Goal: Information Seeking & Learning: Learn about a topic

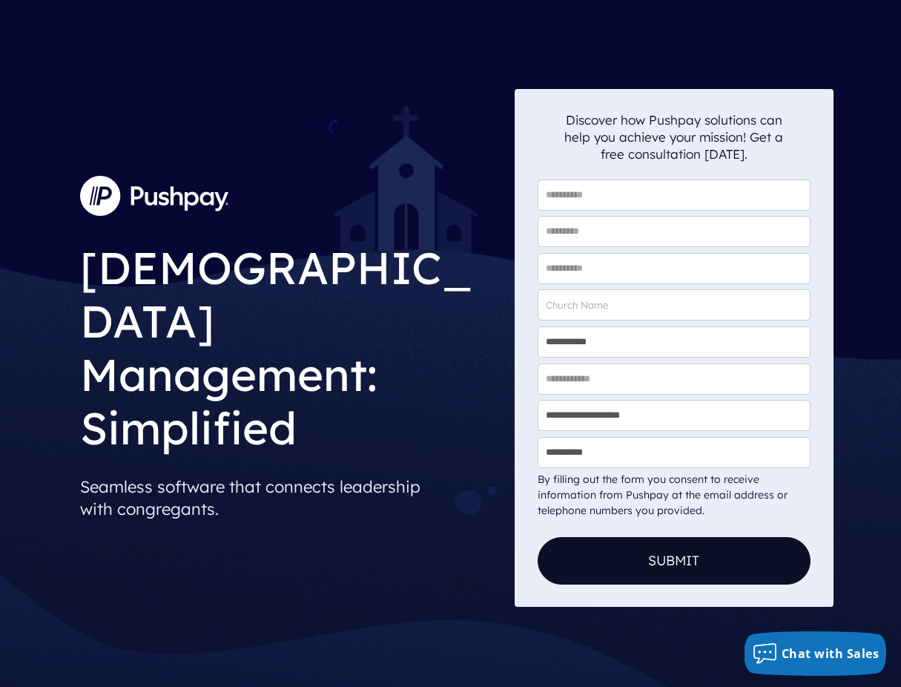
click at [168, 216] on img at bounding box center [154, 196] width 148 height 40
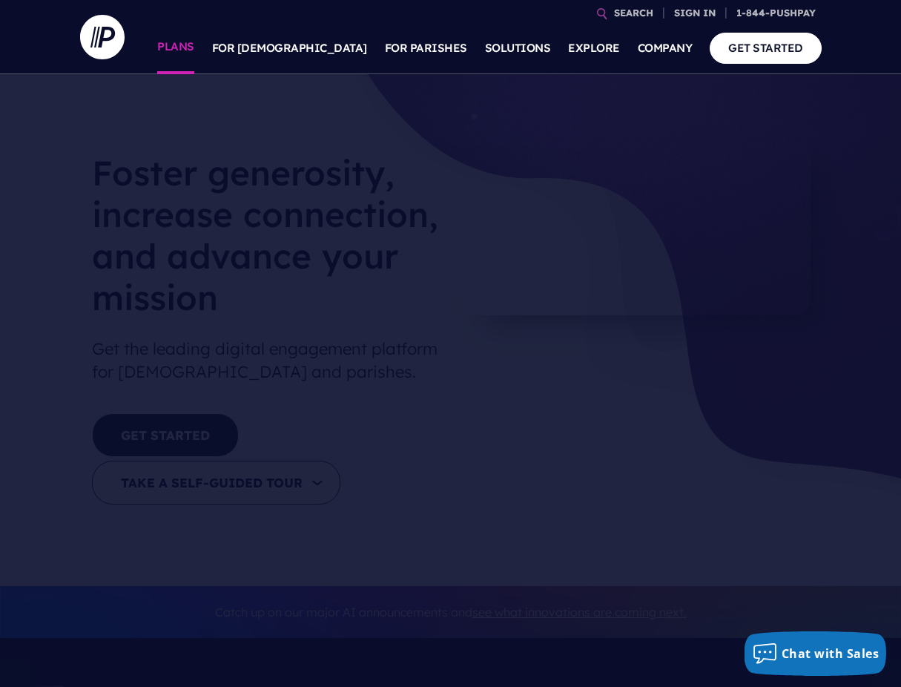
click at [194, 47] on link "PLANS" at bounding box center [175, 48] width 37 height 52
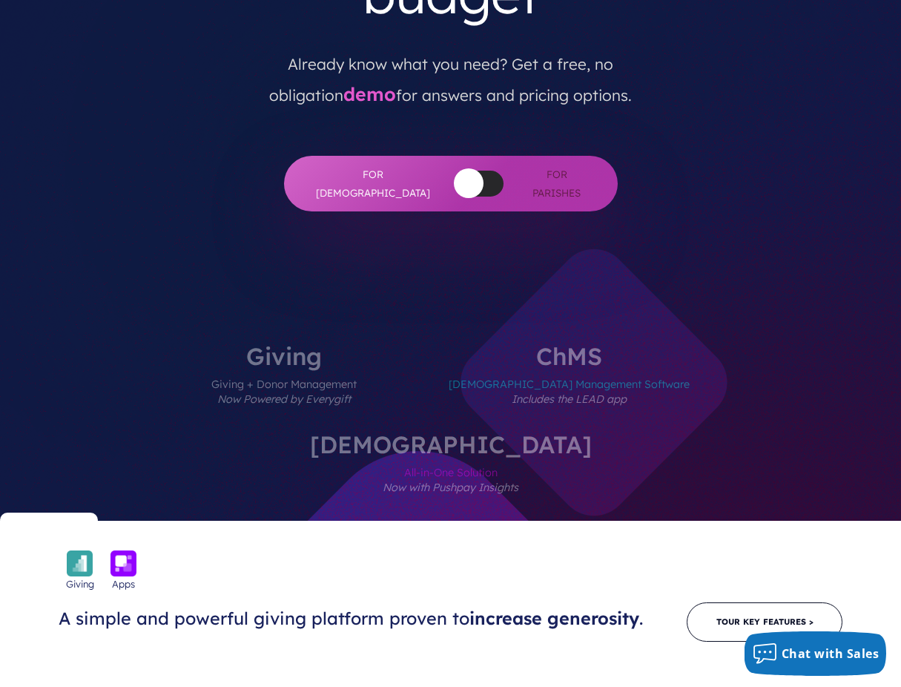
scroll to position [354, 0]
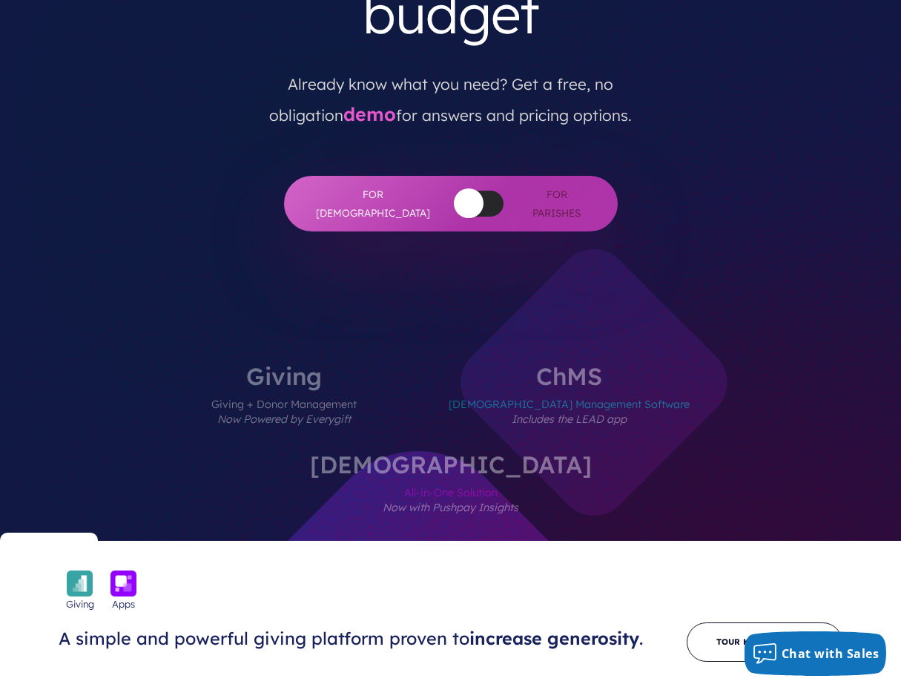
click at [636, 452] on label "ChurchStaq All-in-One Solution Now with Pushpay Insights" at bounding box center [450, 496] width 371 height 88
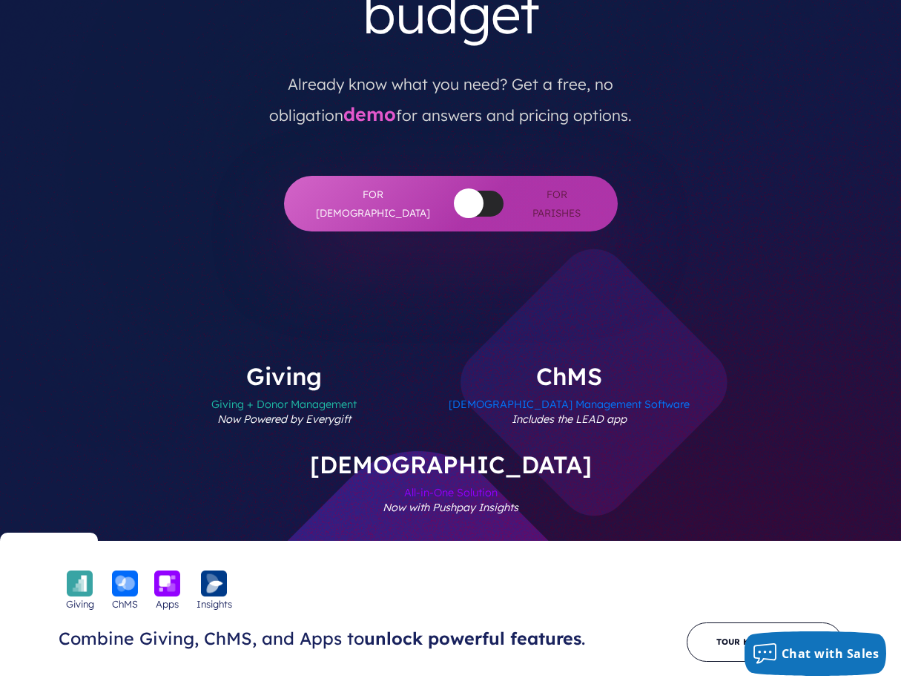
click at [459, 364] on label "ChMS Church Management Software Includes the LEAD app" at bounding box center [569, 408] width 330 height 88
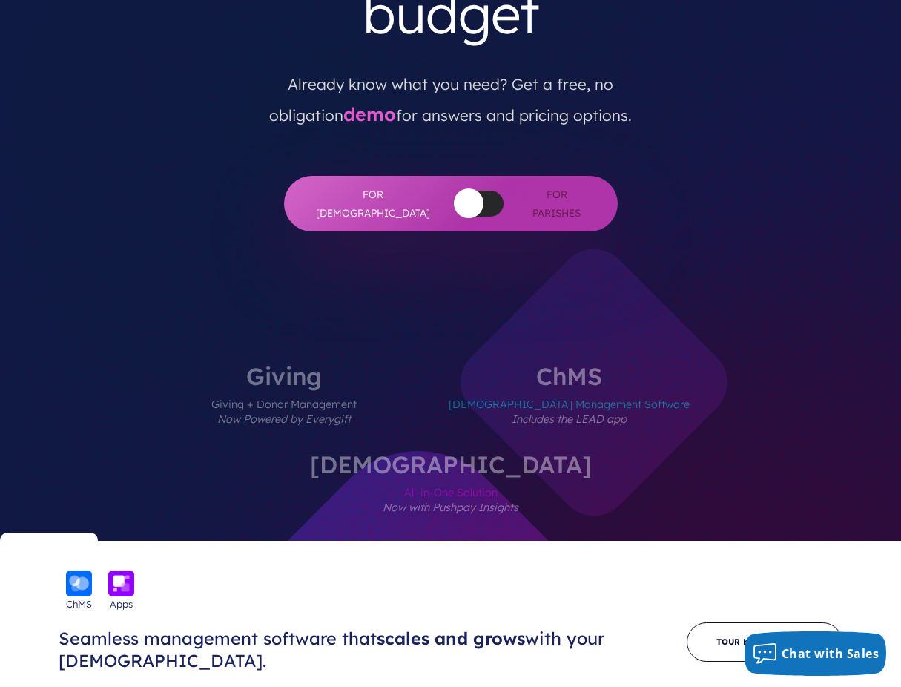
click at [636, 452] on label "ChurchStaq All-in-One Solution Now with Pushpay Insights" at bounding box center [450, 496] width 371 height 88
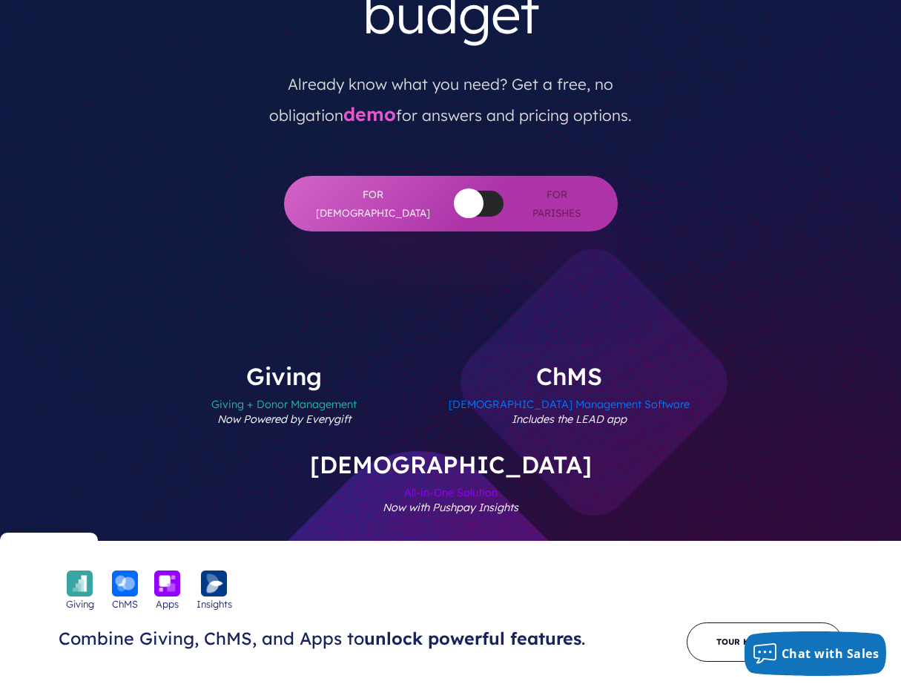
click at [217, 364] on label "Giving Giving + Donor Management Now Powered by Everygift" at bounding box center [284, 408] width 234 height 88
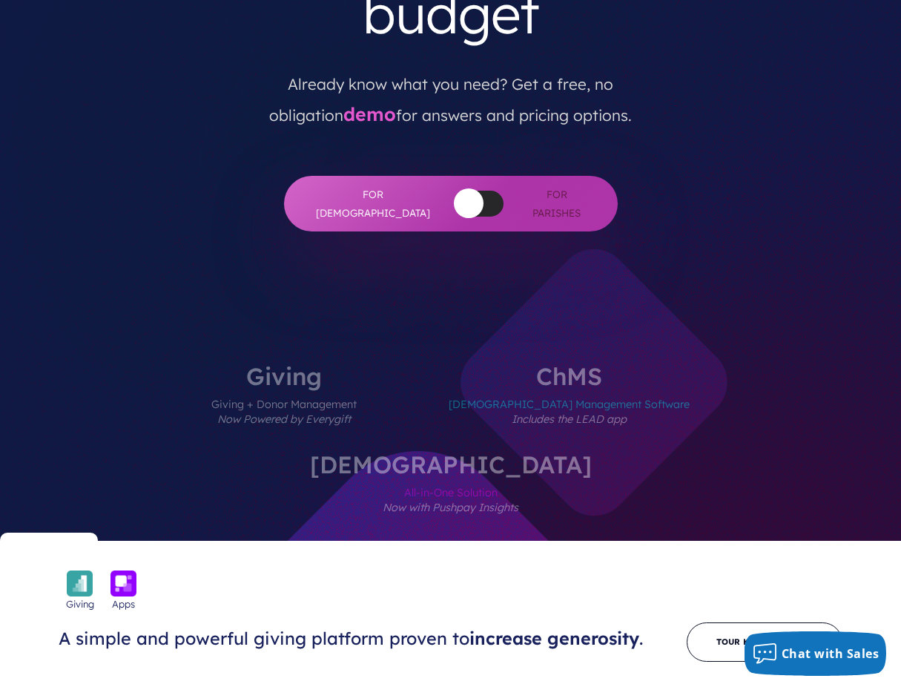
click at [592, 476] on span "All-in-One Solution Now with Pushpay Insights" at bounding box center [451, 508] width 282 height 65
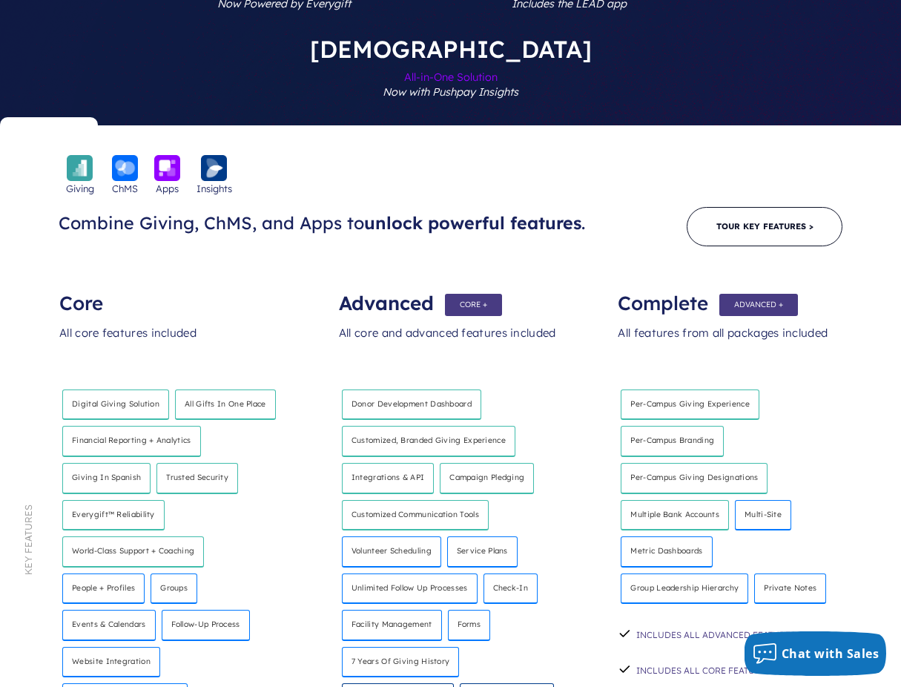
scroll to position [797, 0]
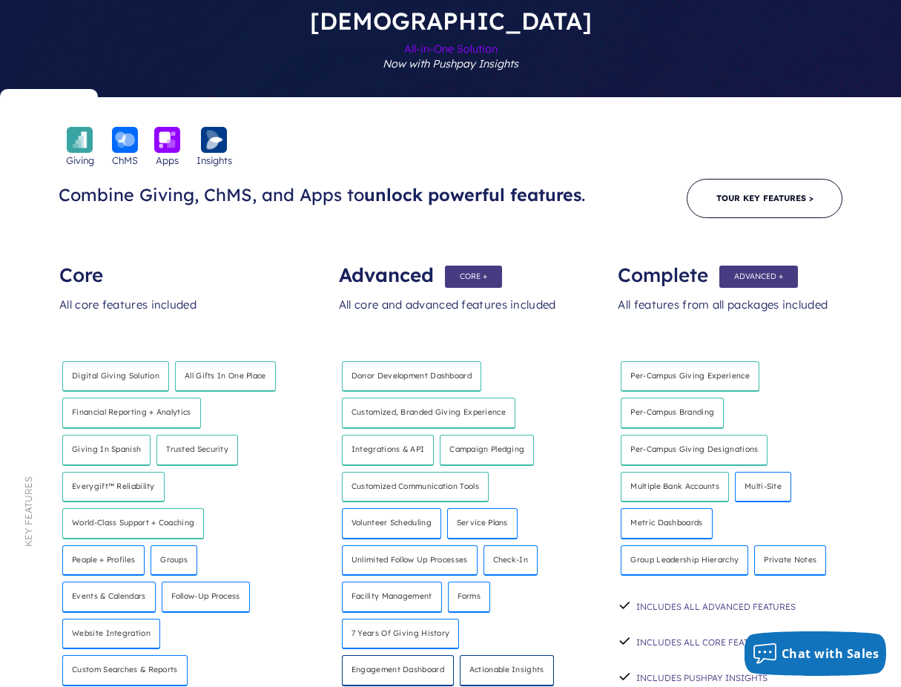
click at [790, 545] on h4 "Private notes" at bounding box center [790, 560] width 72 height 31
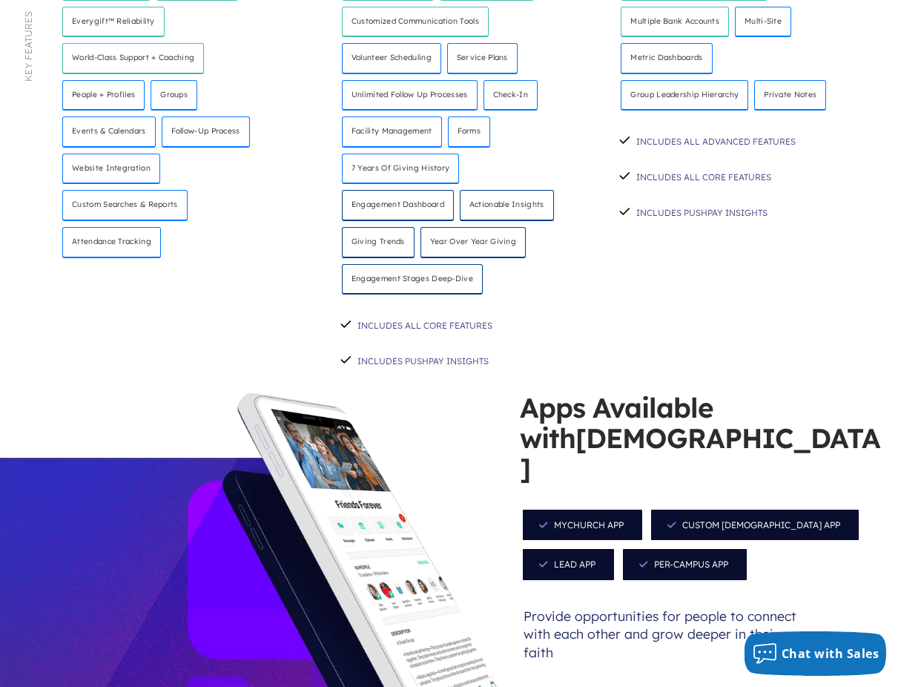
scroll to position [1557, 0]
